Goal: Information Seeking & Learning: Check status

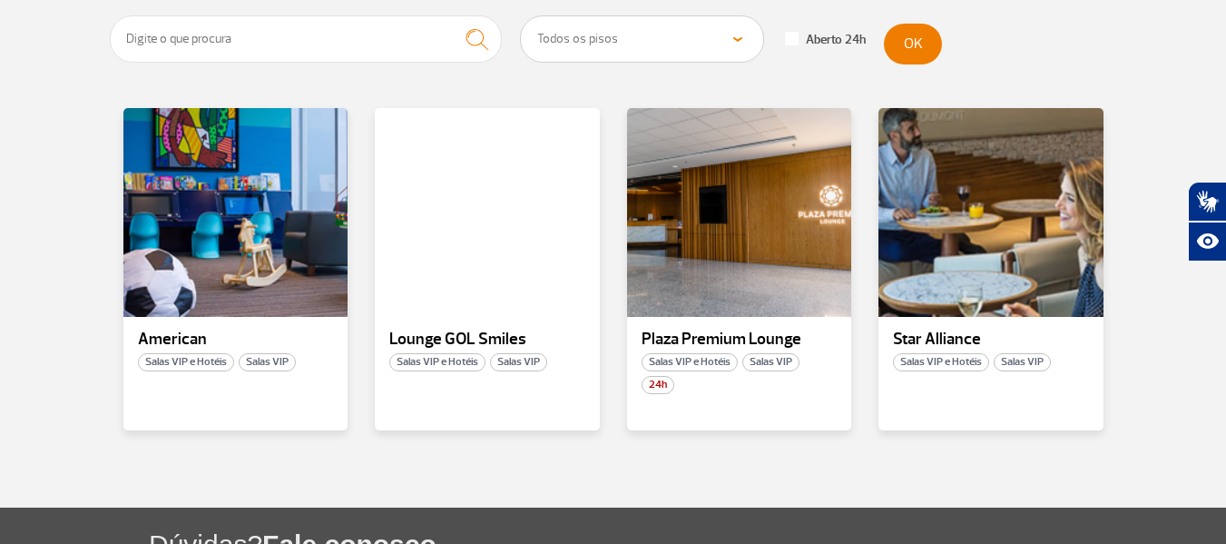
scroll to position [363, 0]
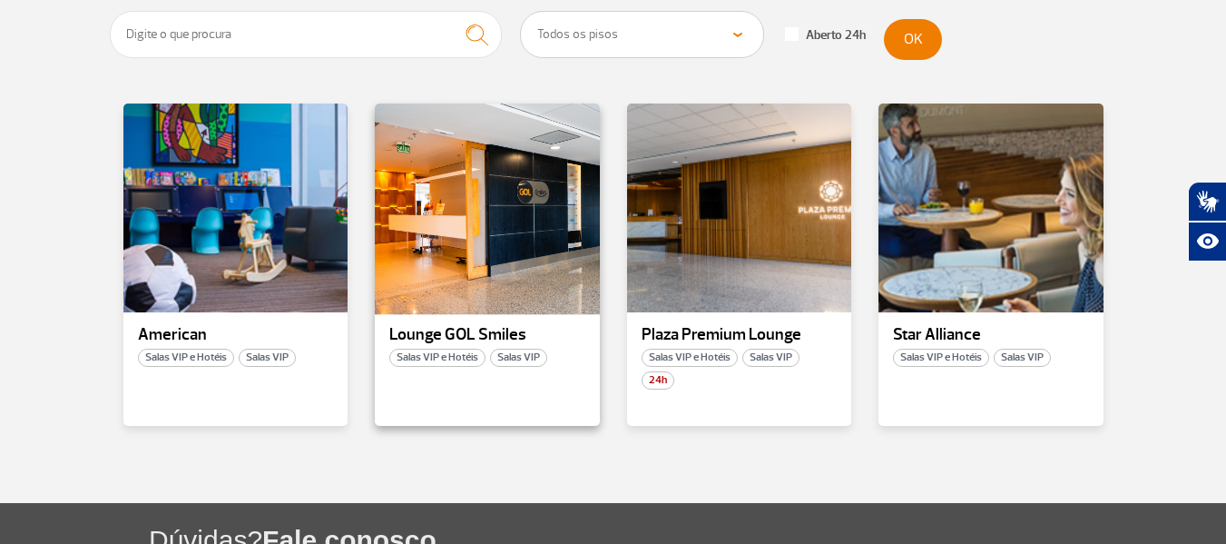
click at [522, 222] on div at bounding box center [487, 208] width 229 height 213
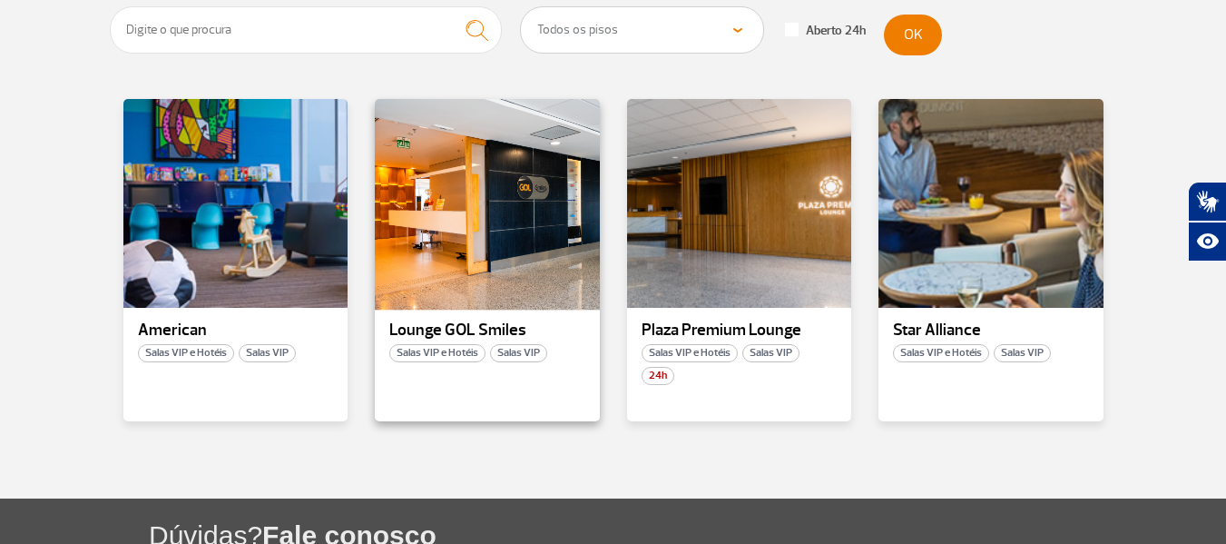
scroll to position [363, 0]
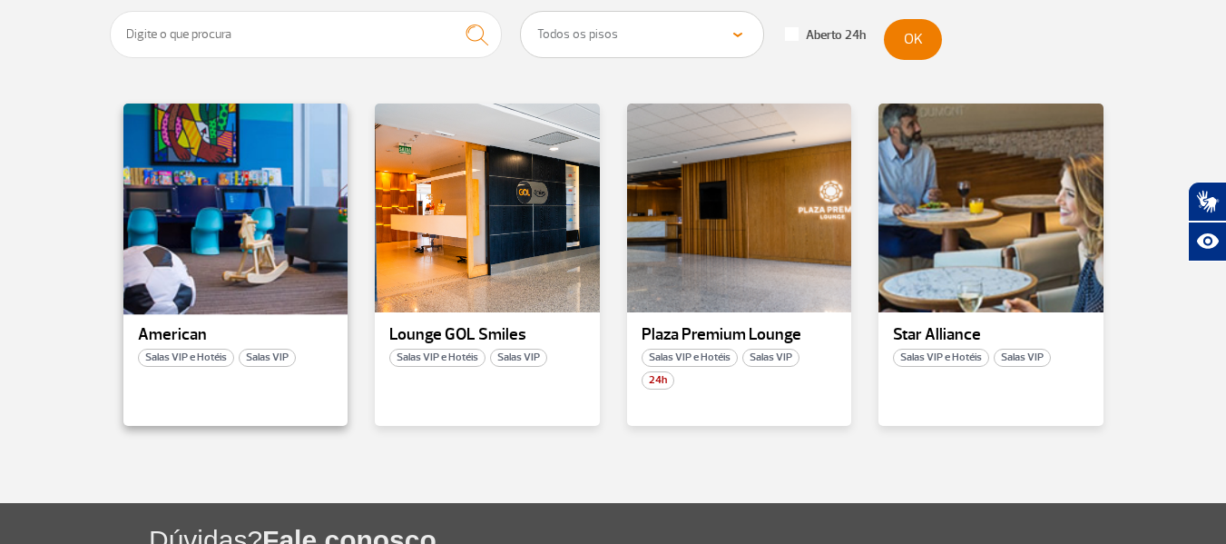
click at [227, 206] on div at bounding box center [235, 208] width 229 height 213
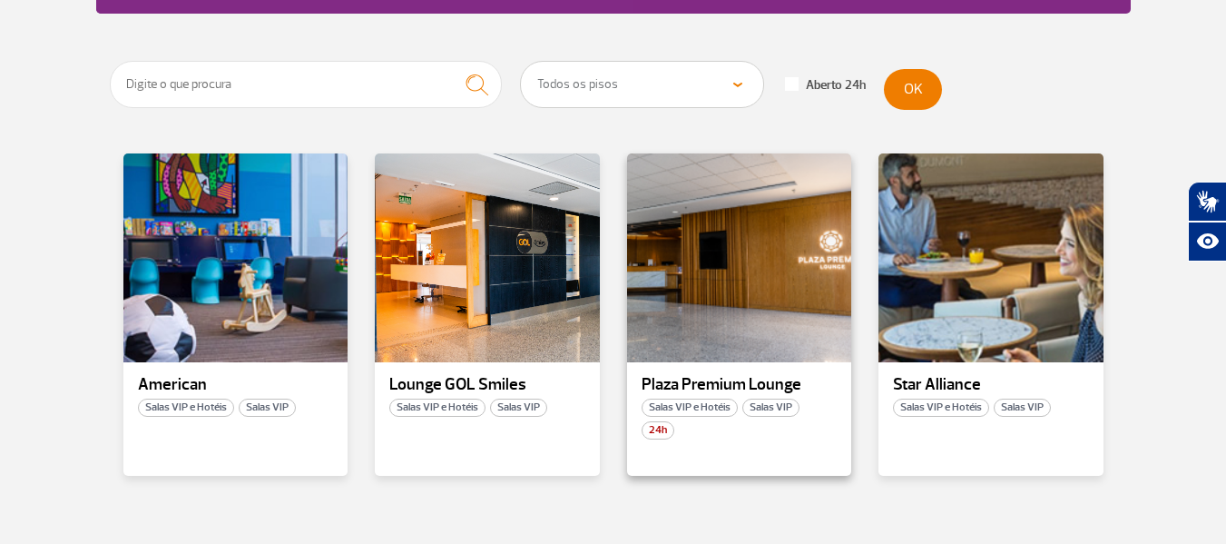
scroll to position [363, 0]
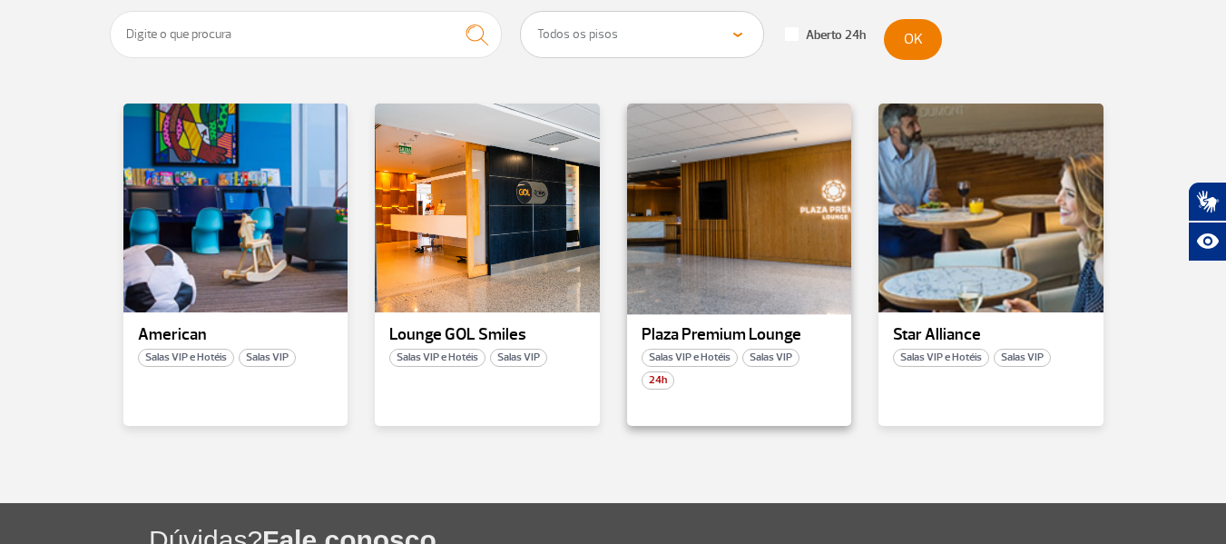
click at [757, 223] on div at bounding box center [738, 208] width 229 height 213
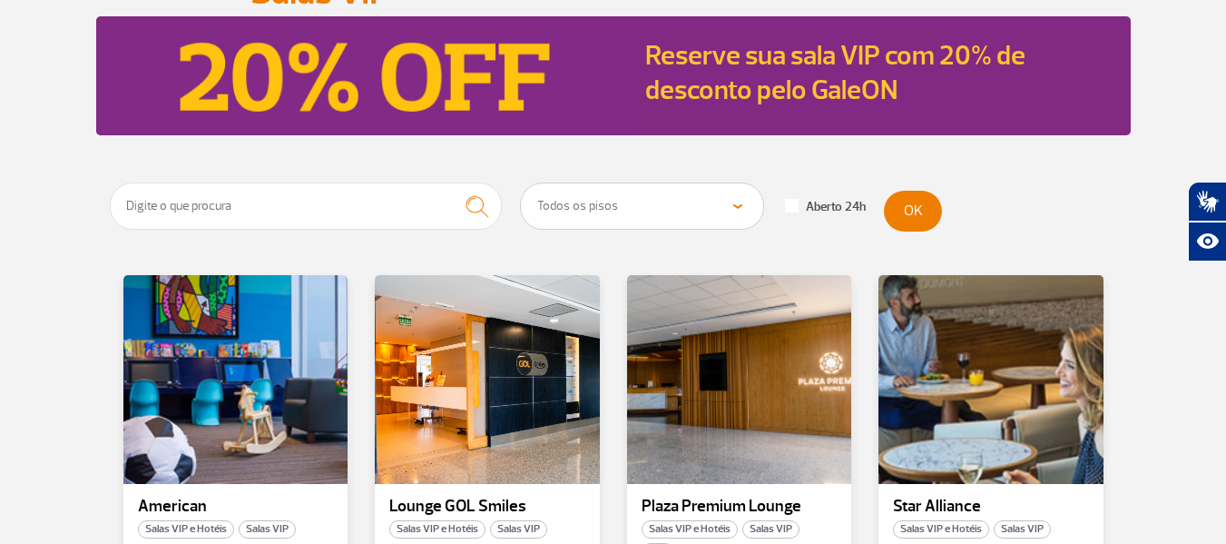
scroll to position [272, 0]
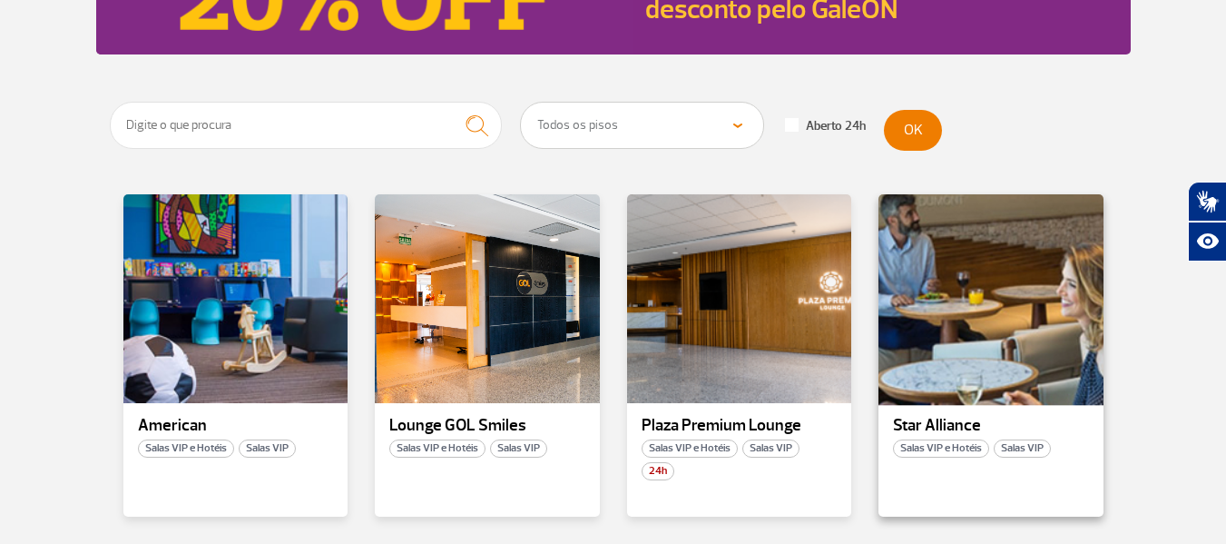
click at [1013, 339] on div at bounding box center [991, 298] width 229 height 213
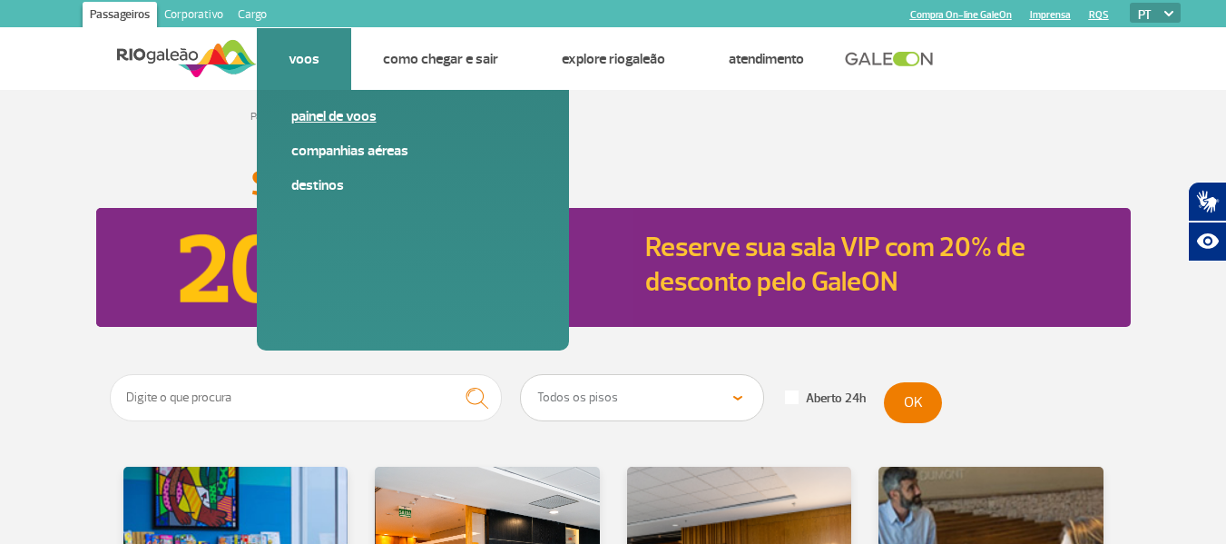
click at [345, 123] on link "Painel de voos" at bounding box center [412, 116] width 243 height 20
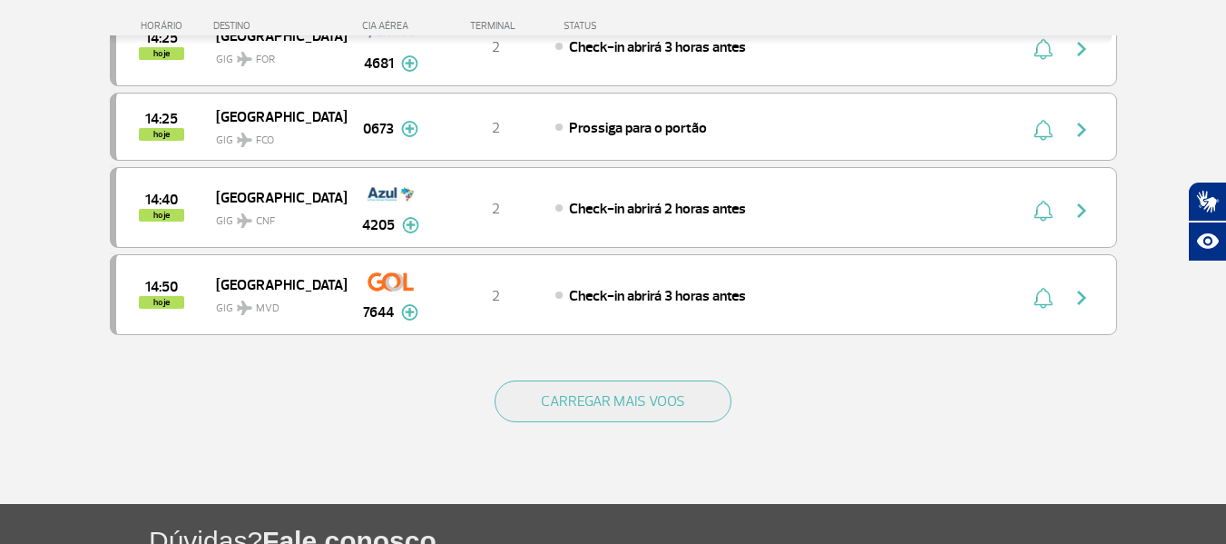
scroll to position [1815, 0]
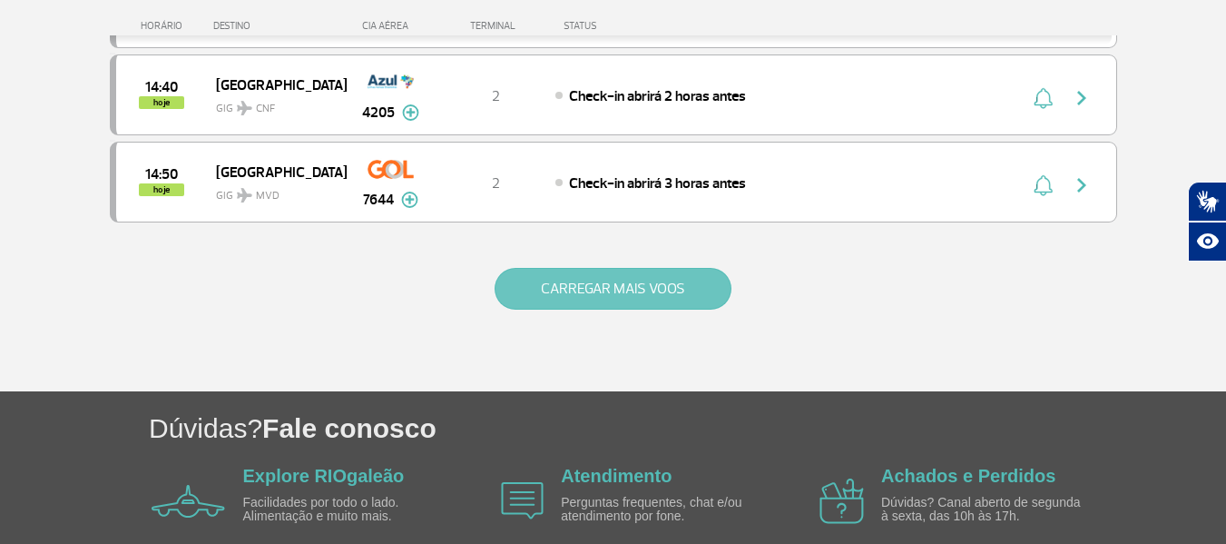
click at [677, 296] on button "CARREGAR MAIS VOOS" at bounding box center [613, 289] width 237 height 42
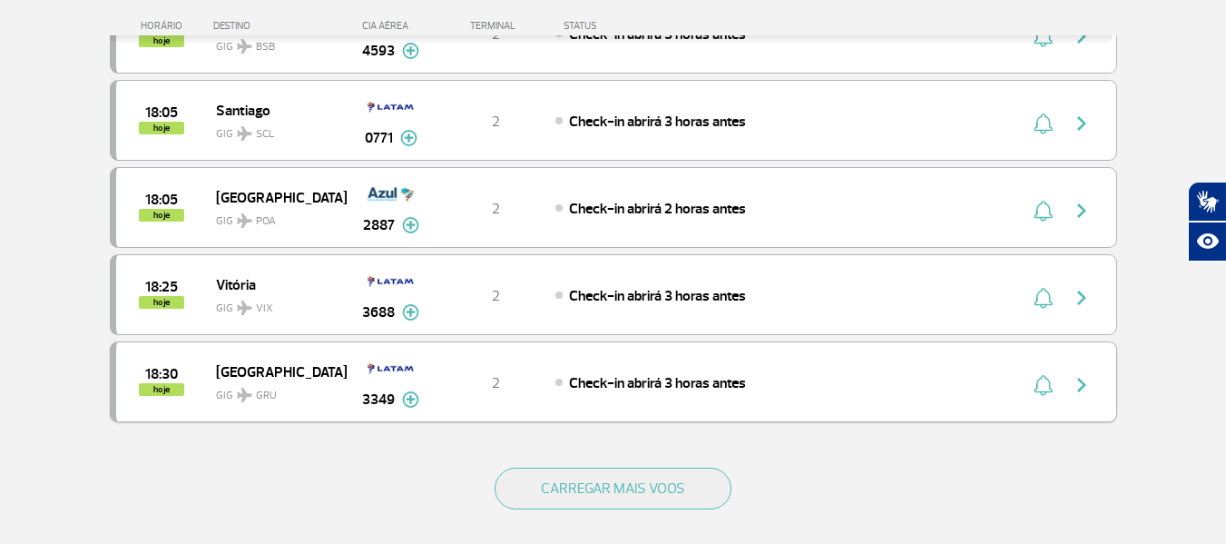
scroll to position [3448, 0]
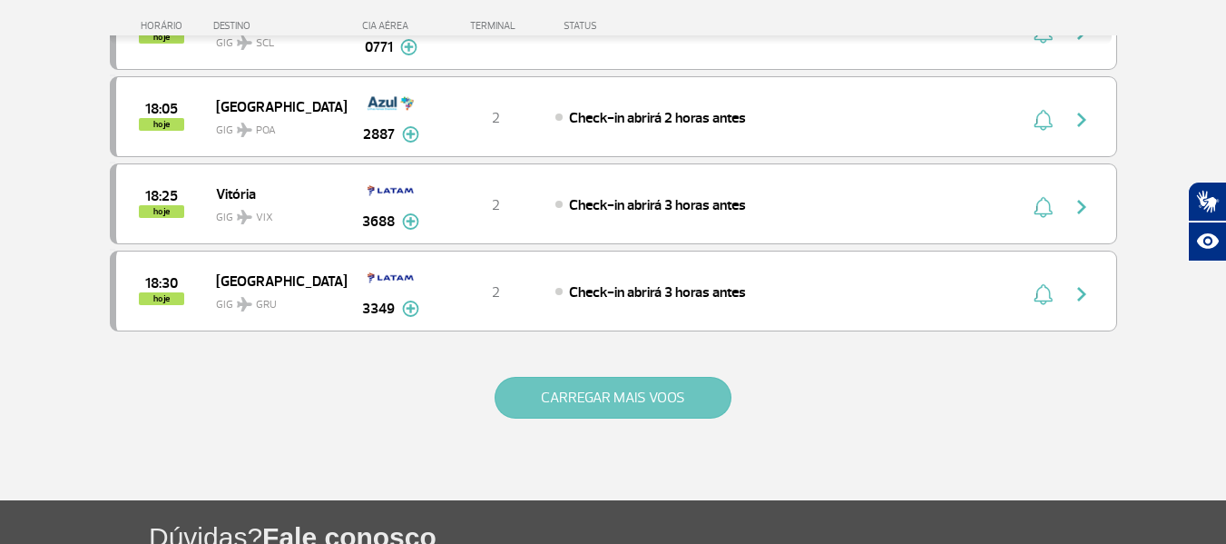
click at [592, 380] on button "CARREGAR MAIS VOOS" at bounding box center [613, 398] width 237 height 42
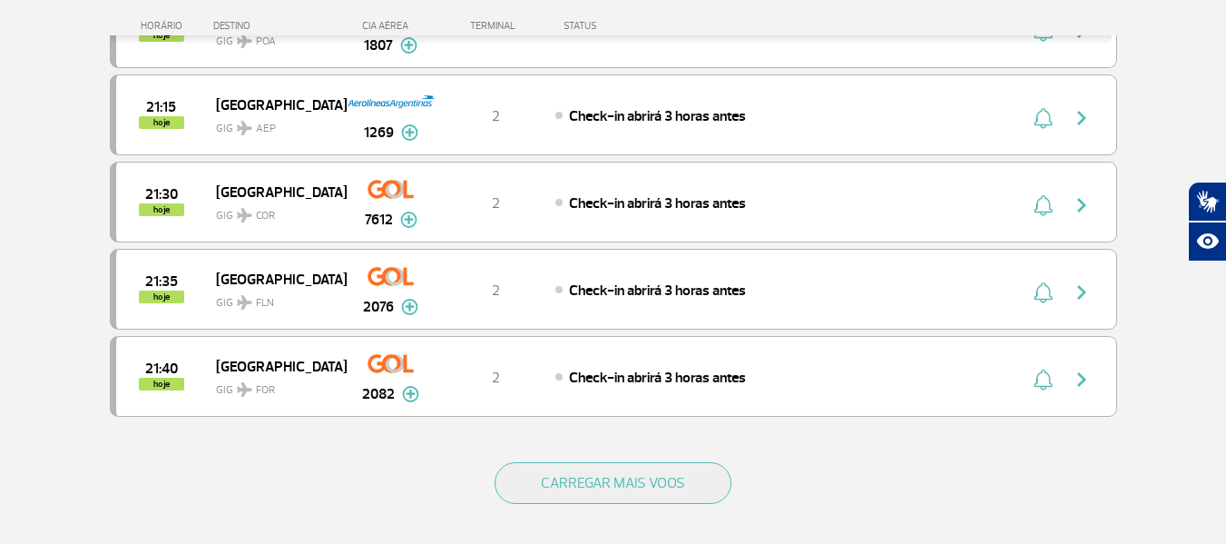
scroll to position [5172, 0]
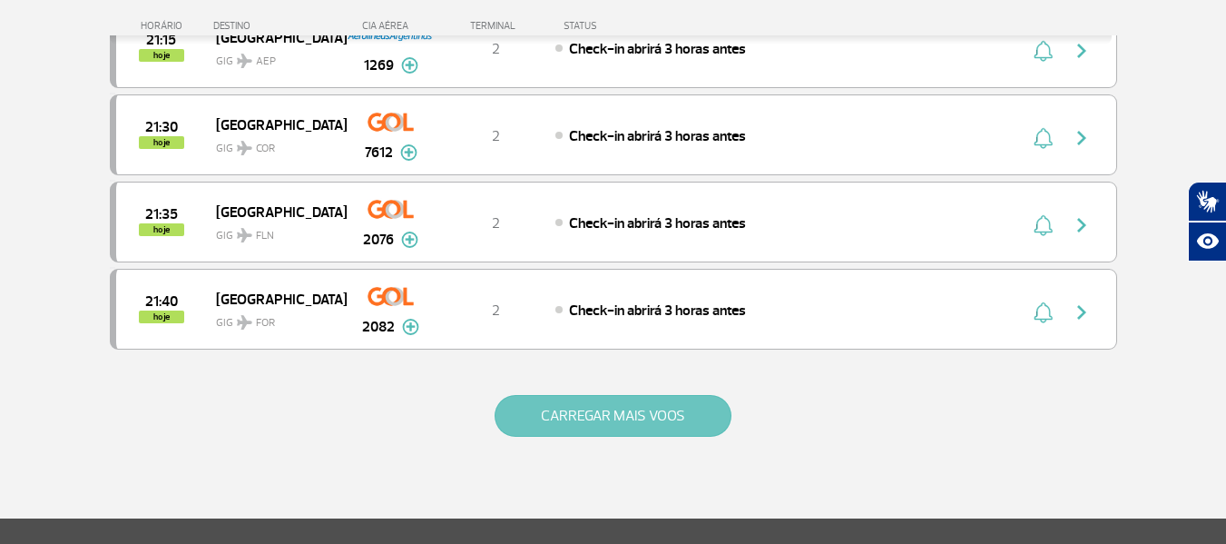
click at [561, 420] on button "CARREGAR MAIS VOOS" at bounding box center [613, 416] width 237 height 42
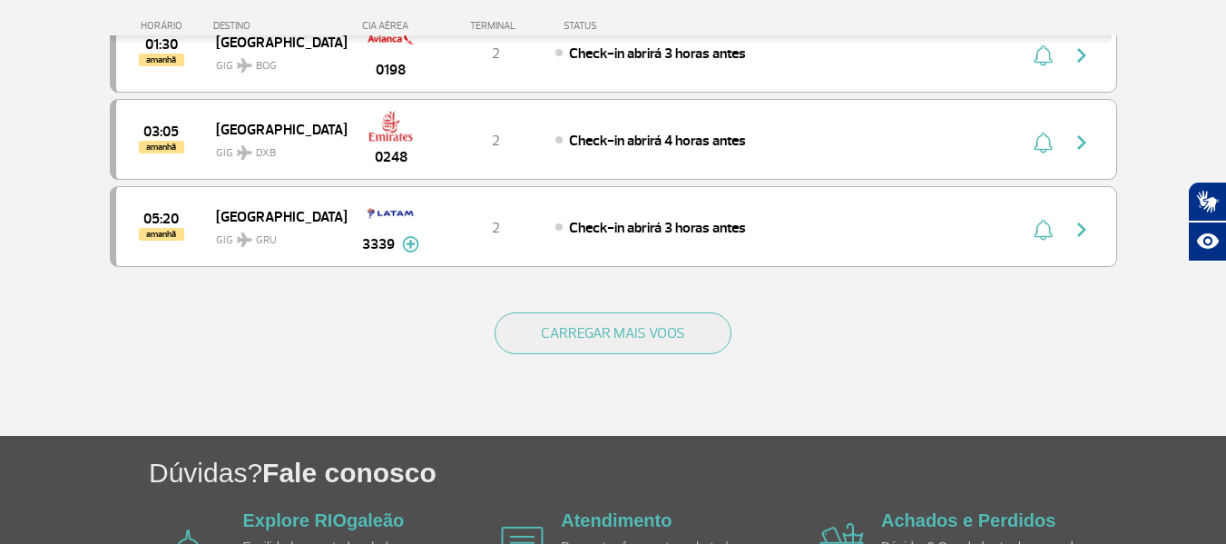
scroll to position [6806, 0]
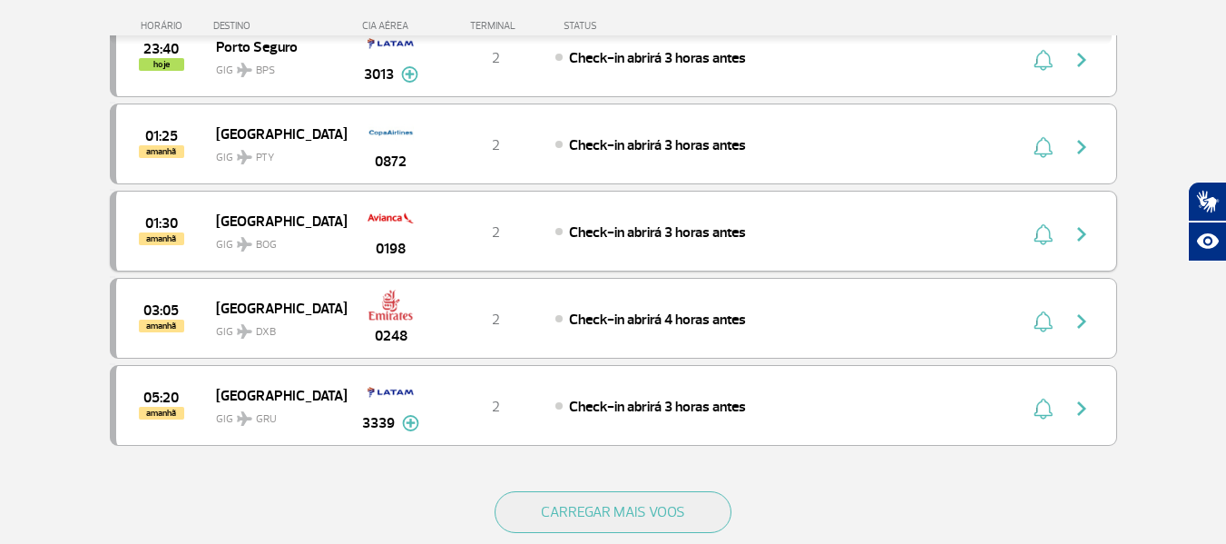
click at [1091, 242] on img "button" at bounding box center [1082, 234] width 22 height 22
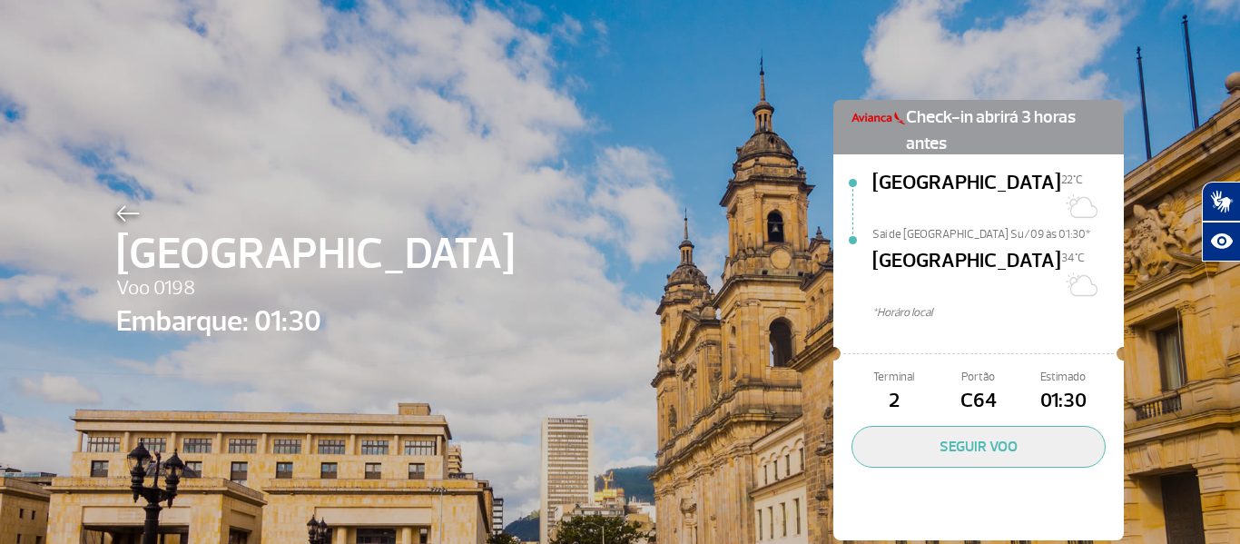
click at [118, 215] on img at bounding box center [128, 213] width 24 height 16
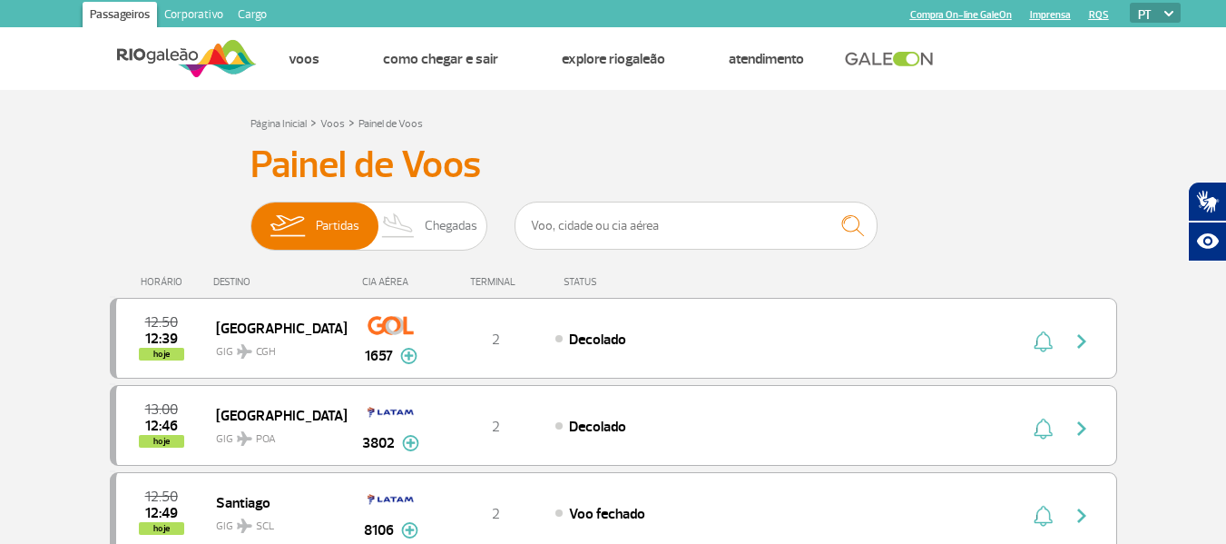
drag, startPoint x: 107, startPoint y: 56, endPoint x: 131, endPoint y: 63, distance: 24.4
click at [131, 63] on div at bounding box center [166, 58] width 181 height 63
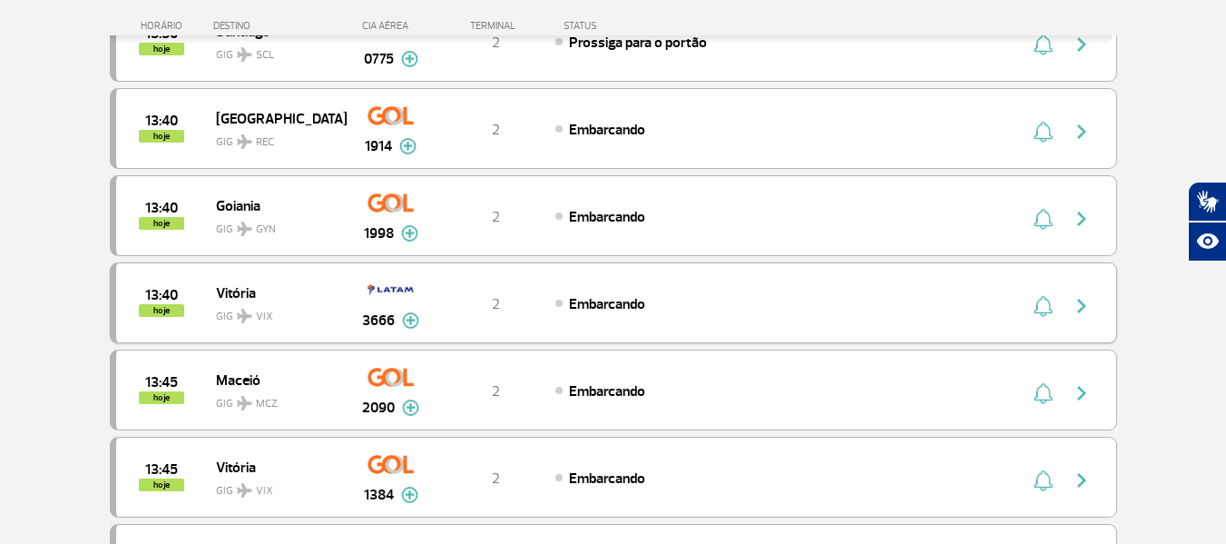
scroll to position [726, 0]
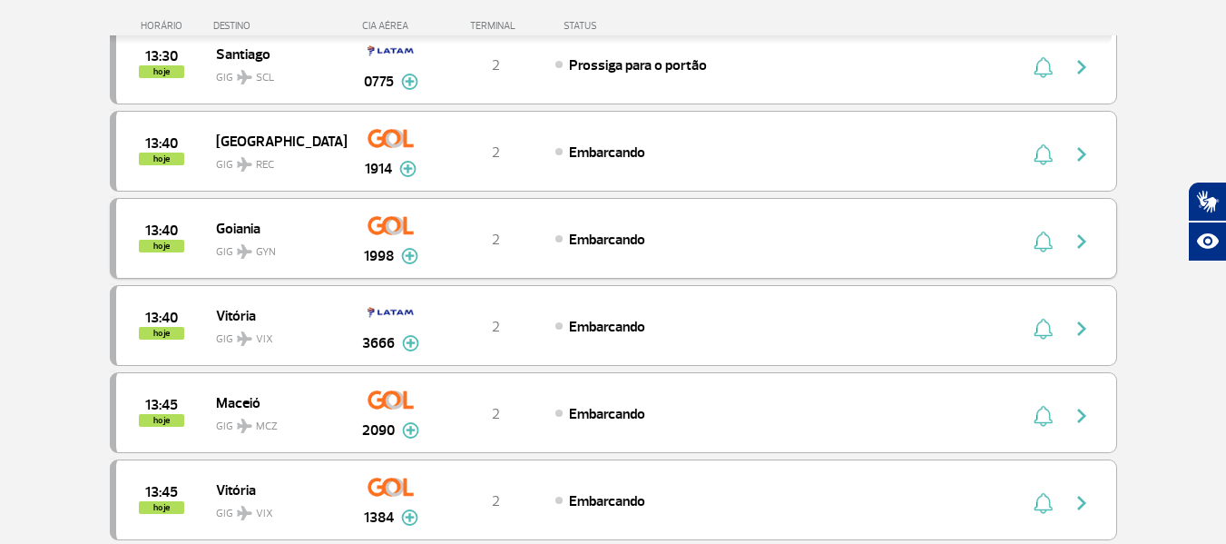
drag, startPoint x: 680, startPoint y: 243, endPoint x: 573, endPoint y: 243, distance: 107.1
click at [573, 243] on div "Embarcando" at bounding box center [755, 239] width 400 height 20
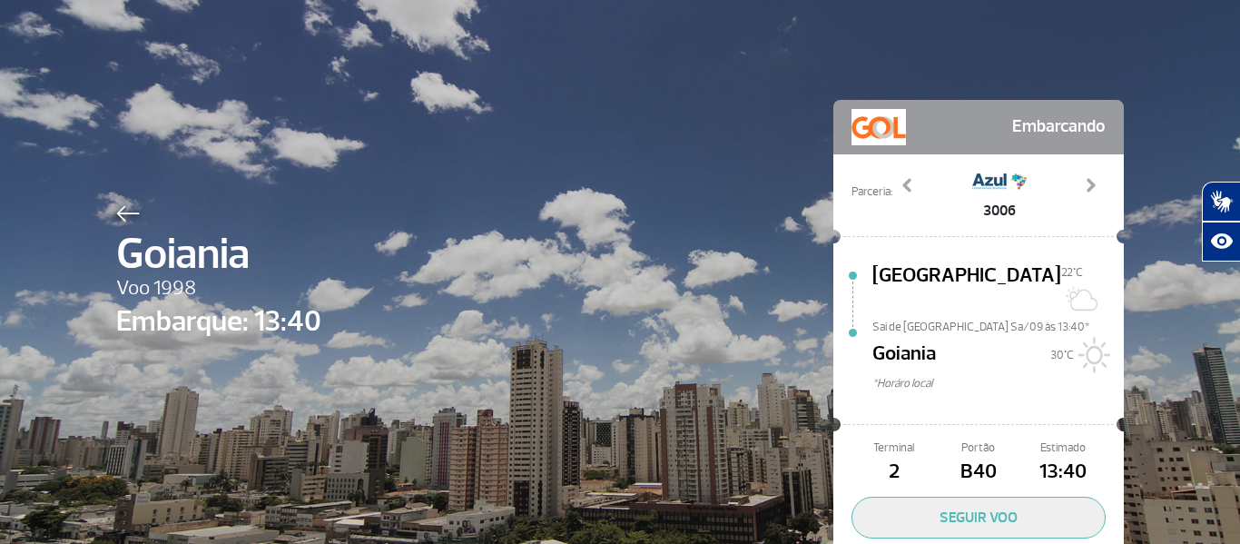
click at [116, 214] on img at bounding box center [128, 213] width 24 height 16
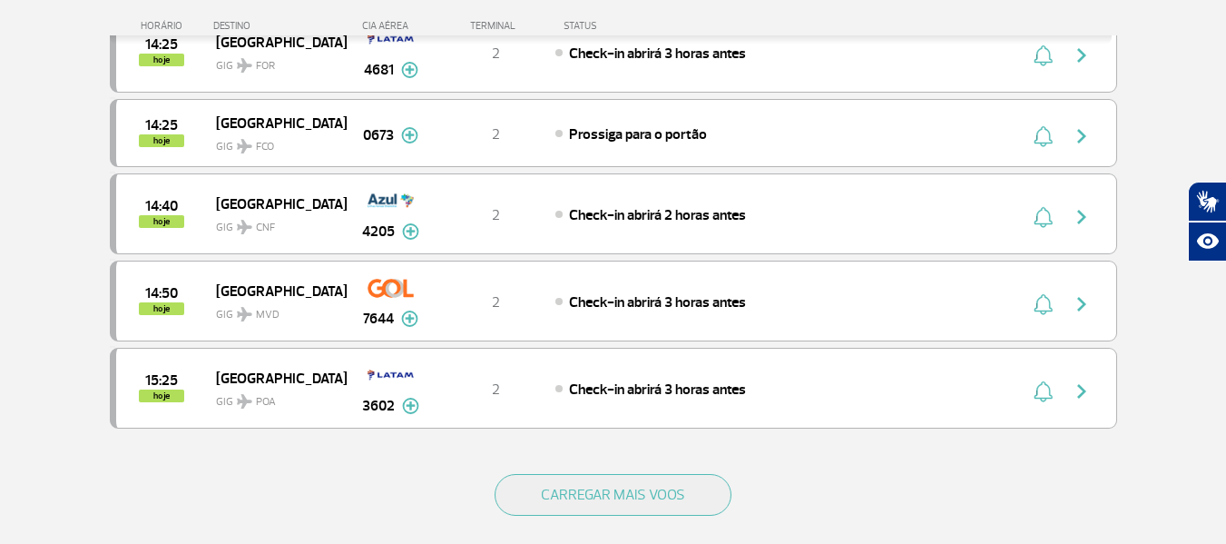
scroll to position [1720, 0]
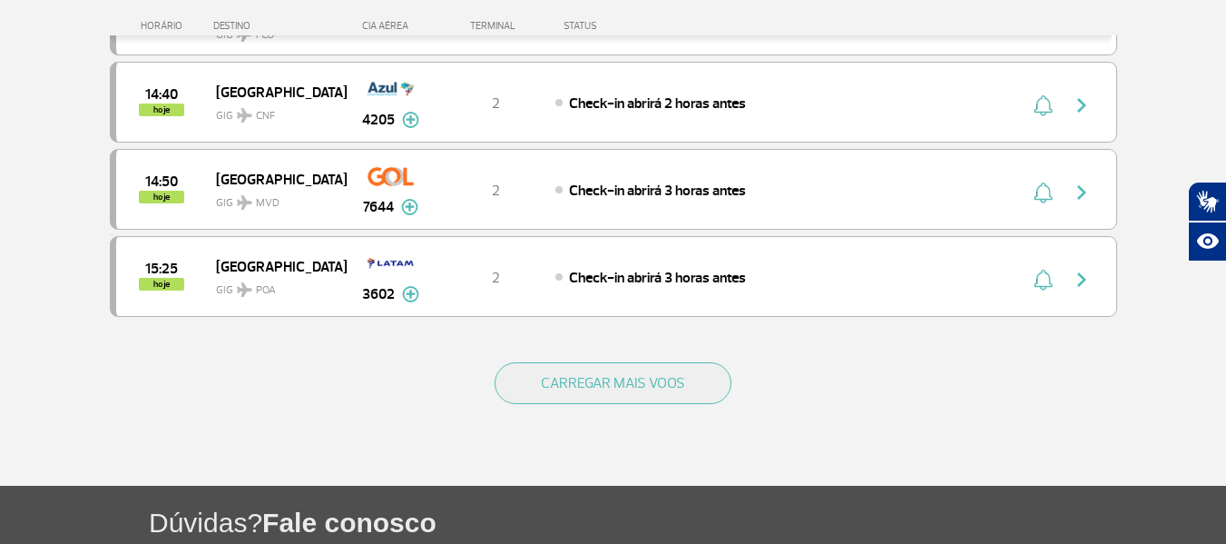
click at [649, 404] on button "CARREGAR MAIS VOOS" at bounding box center [613, 383] width 237 height 42
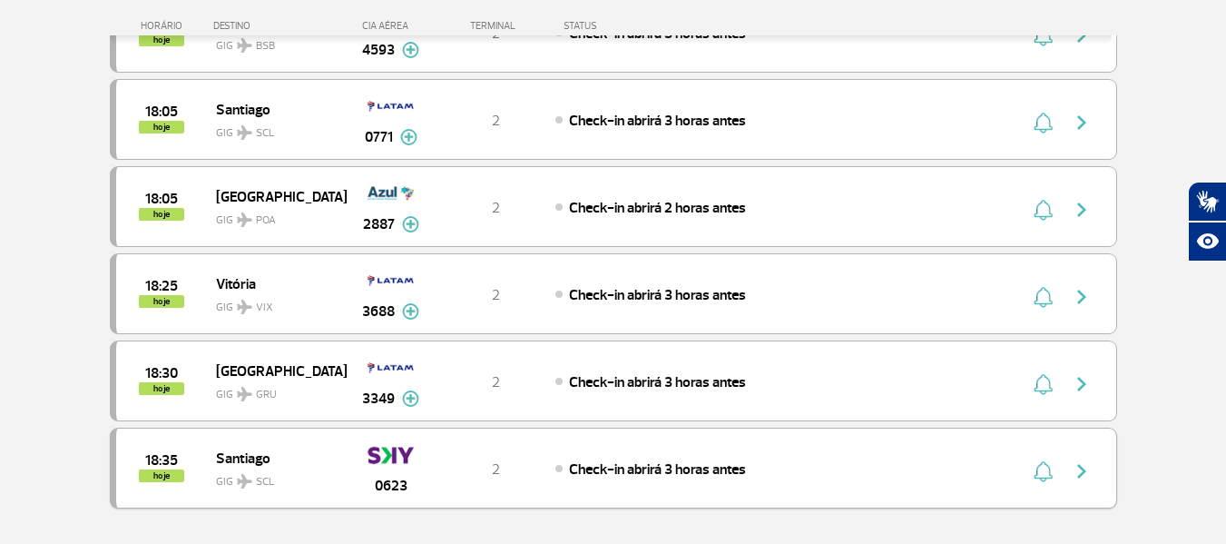
scroll to position [3354, 0]
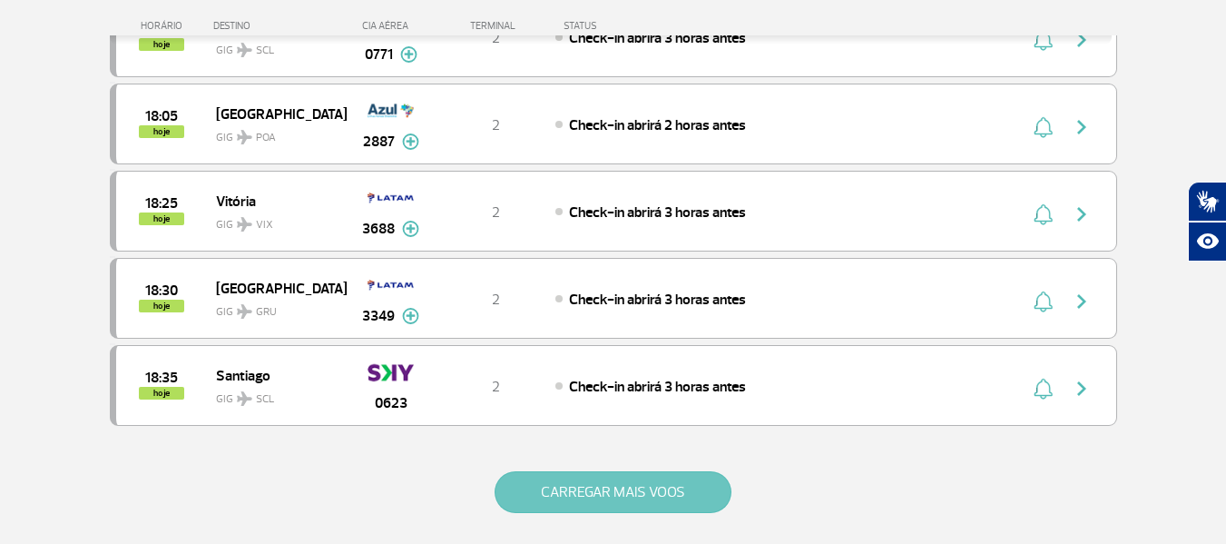
click at [614, 490] on button "CARREGAR MAIS VOOS" at bounding box center [613, 492] width 237 height 42
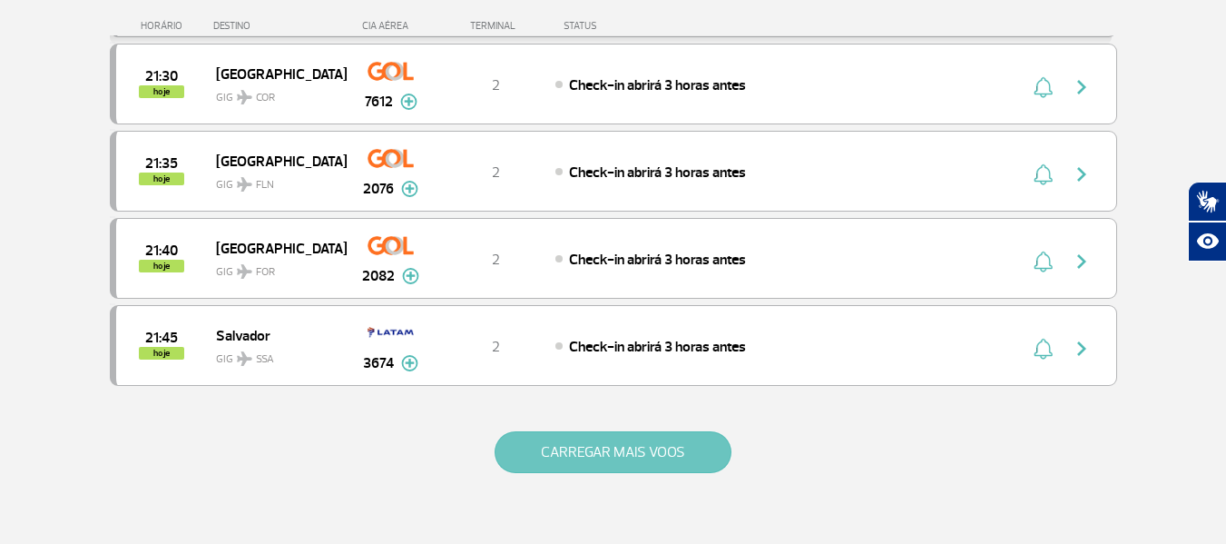
scroll to position [5169, 0]
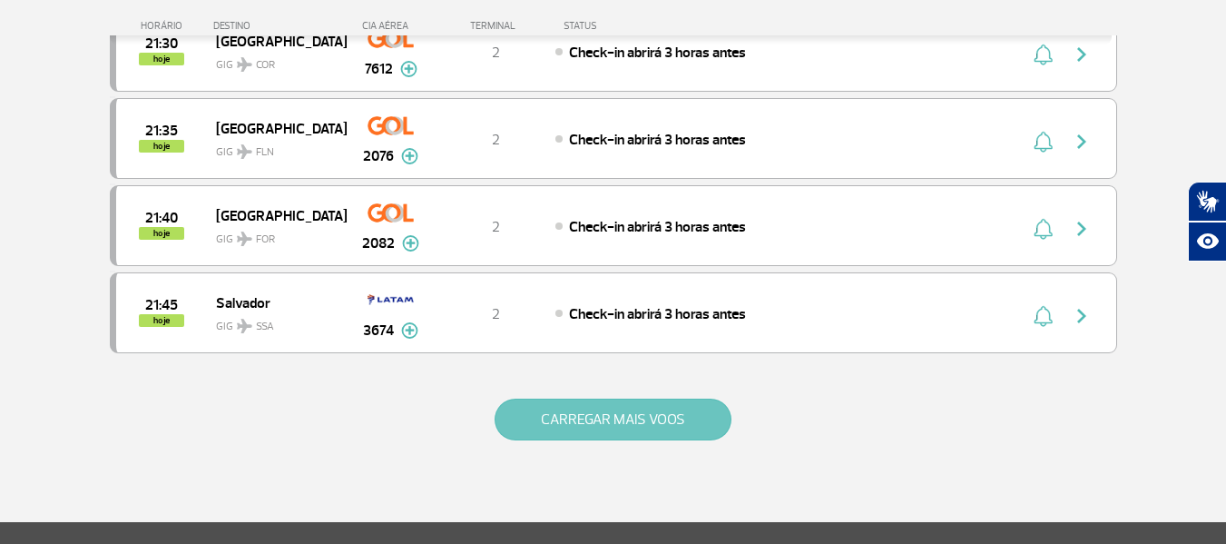
click at [580, 423] on button "CARREGAR MAIS VOOS" at bounding box center [613, 419] width 237 height 42
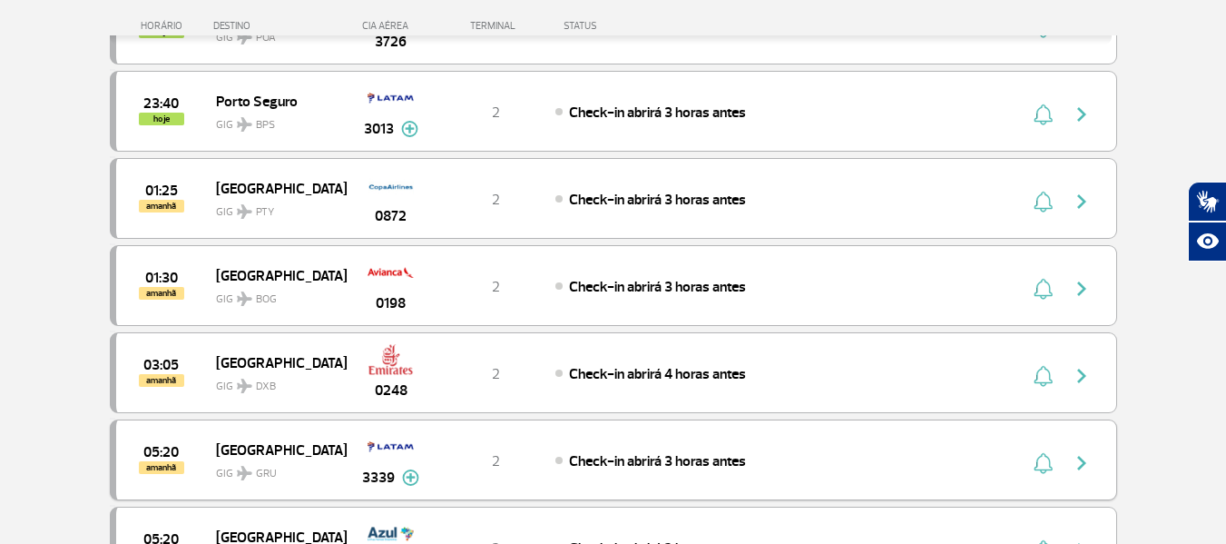
scroll to position [6621, 0]
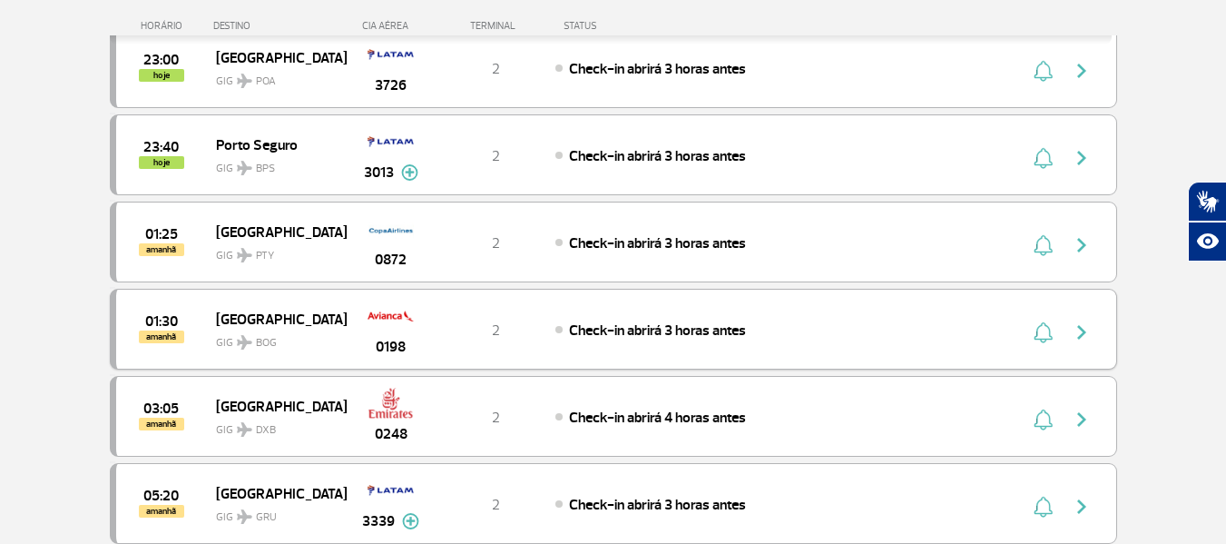
click at [1084, 336] on img "button" at bounding box center [1082, 332] width 22 height 22
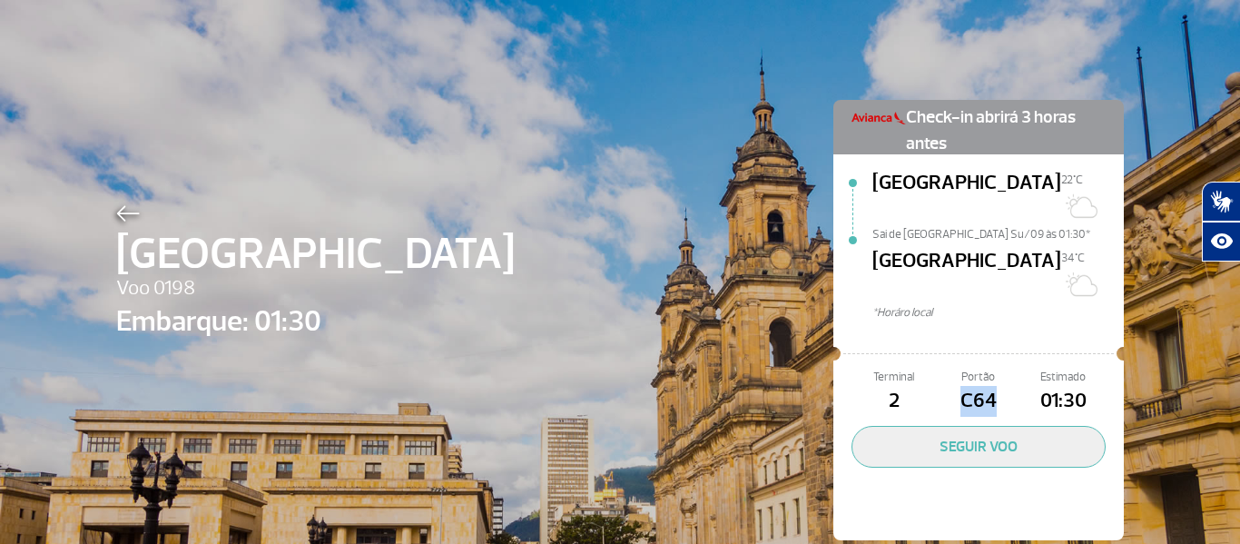
drag, startPoint x: 955, startPoint y: 357, endPoint x: 986, endPoint y: 355, distance: 31.8
click at [986, 386] on span "C64" at bounding box center [978, 401] width 84 height 31
drag, startPoint x: 1034, startPoint y: 348, endPoint x: 1087, endPoint y: 351, distance: 53.6
click at [1087, 386] on span "01:30" at bounding box center [1063, 401] width 84 height 31
